Goal: Task Accomplishment & Management: Use online tool/utility

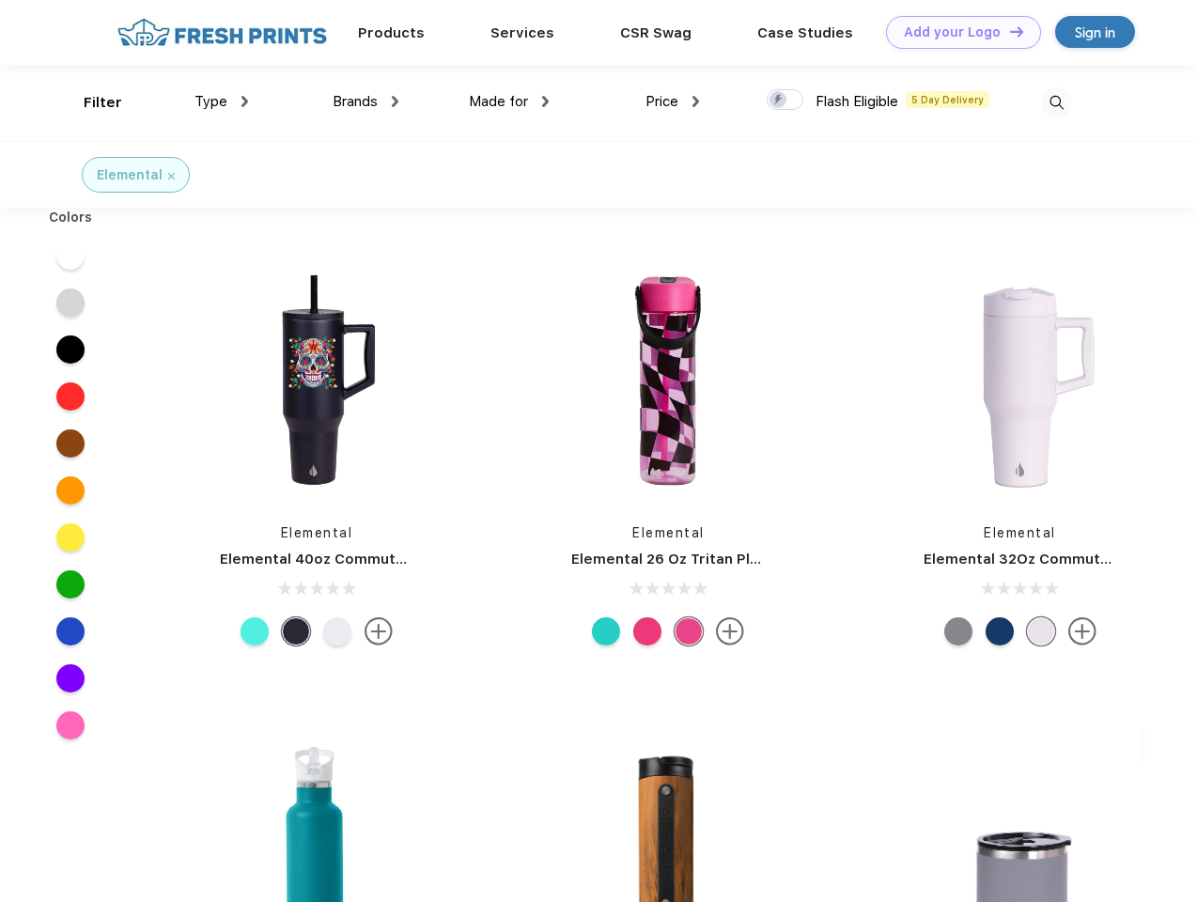
click at [956, 32] on link "Add your Logo Design Tool" at bounding box center [963, 32] width 155 height 33
click at [0, 0] on div "Design Tool" at bounding box center [0, 0] width 0 height 0
click at [1008, 31] on link "Add your Logo Design Tool" at bounding box center [963, 32] width 155 height 33
click at [90, 102] on div "Filter" at bounding box center [103, 103] width 39 height 22
click at [222, 101] on span "Type" at bounding box center [210, 101] width 33 height 17
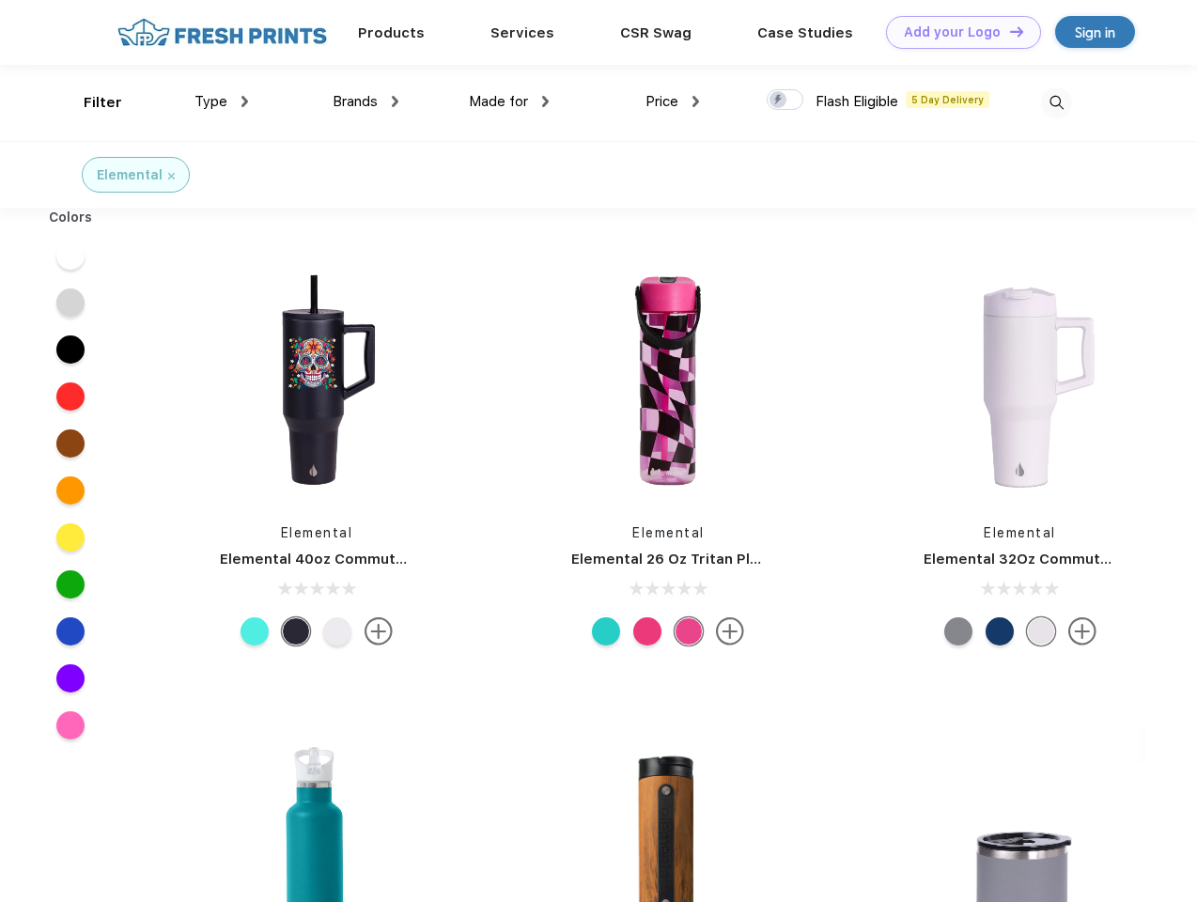
click at [365, 101] on span "Brands" at bounding box center [355, 101] width 45 height 17
click at [509, 101] on span "Made for" at bounding box center [498, 101] width 59 height 17
click at [673, 101] on span "Price" at bounding box center [661, 101] width 33 height 17
click at [785, 101] on div at bounding box center [784, 99] width 37 height 21
click at [779, 101] on input "checkbox" at bounding box center [772, 94] width 12 height 12
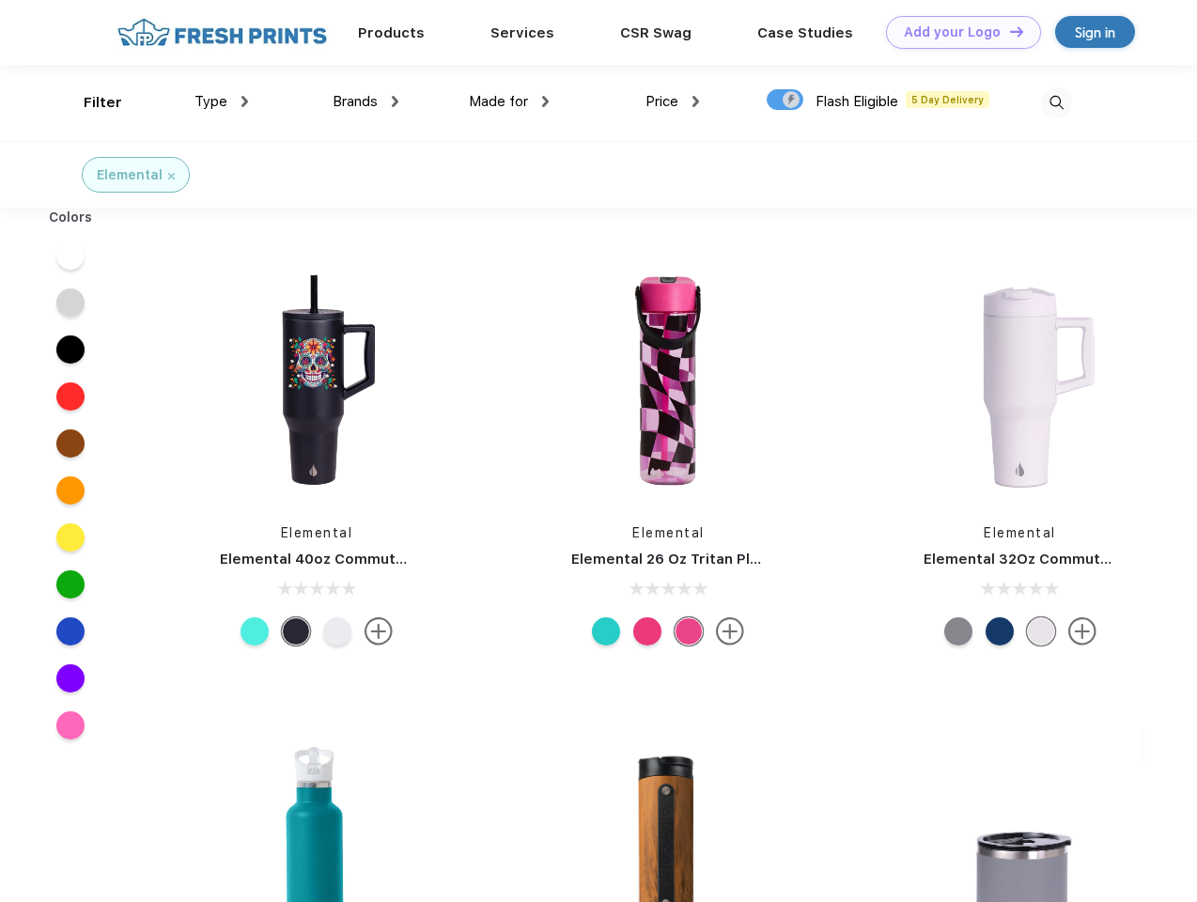
click at [1056, 102] on img at bounding box center [1056, 102] width 31 height 31
